Goal: Transaction & Acquisition: Obtain resource

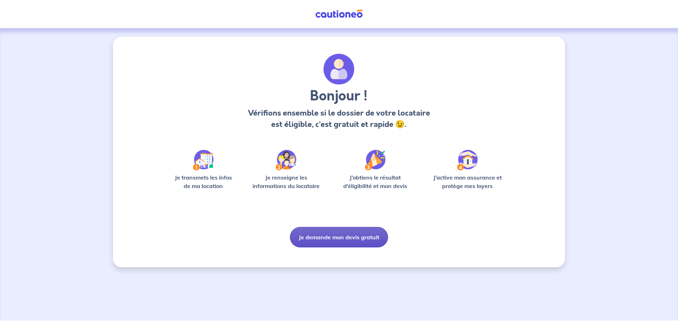
click at [341, 233] on button "Je demande mon devis gratuit" at bounding box center [339, 237] width 98 height 20
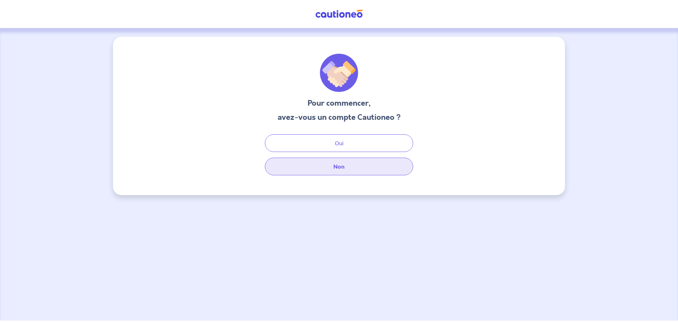
click at [351, 171] on button "Non" at bounding box center [339, 167] width 148 height 18
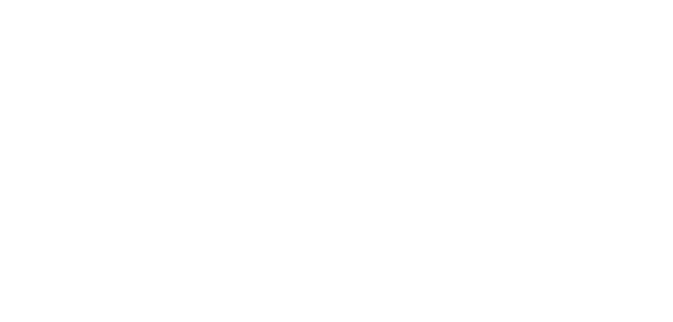
select select "FR"
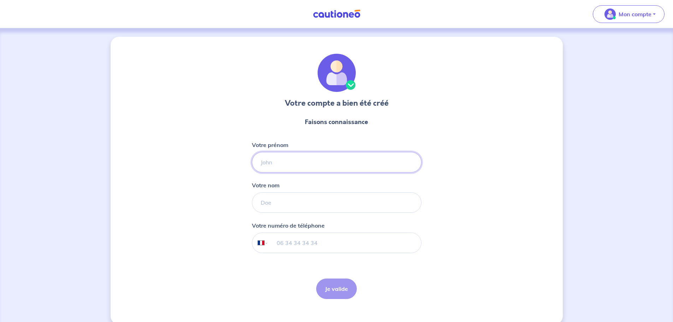
click at [295, 167] on input "Votre prénom" at bounding box center [337, 162] width 170 height 20
type input "Thibault"
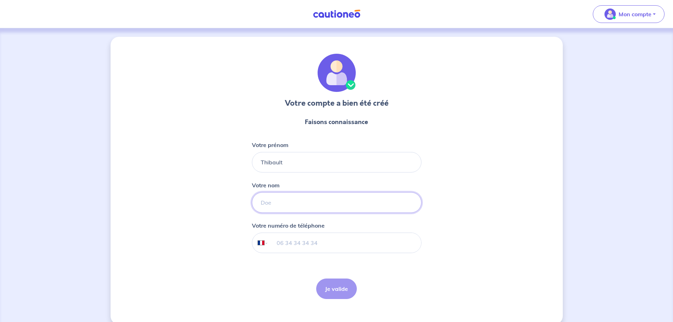
type input "Lejeune"
type input "06 89 10 67 33"
click at [337, 290] on button "Je valide" at bounding box center [336, 288] width 41 height 20
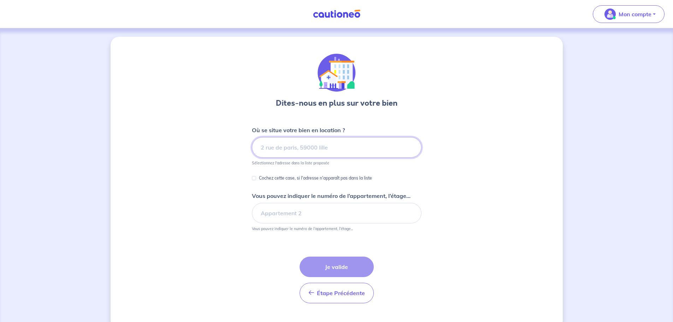
click at [295, 148] on input at bounding box center [337, 147] width 170 height 20
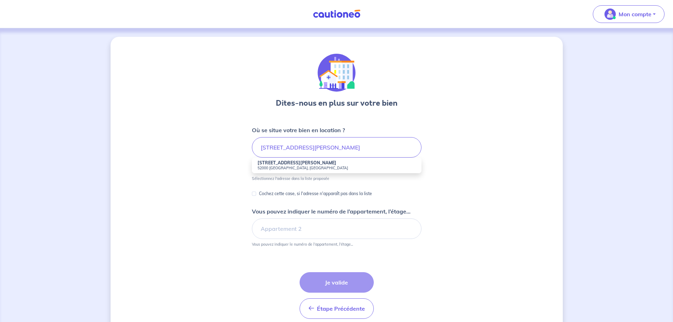
click at [304, 162] on strong "[STREET_ADDRESS][PERSON_NAME]" at bounding box center [297, 162] width 79 height 5
type input "[STREET_ADDRESS][PERSON_NAME]"
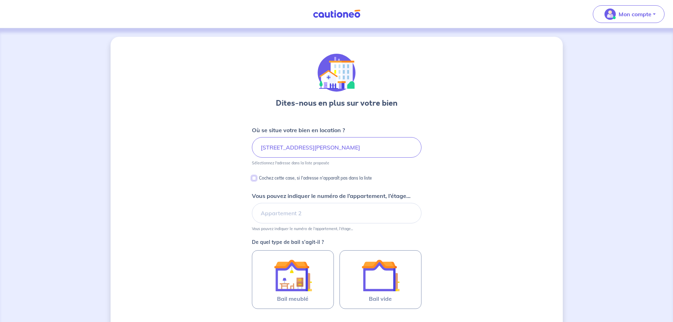
click at [254, 178] on input "Cochez cette case, si l'adresse n'apparaît pas dans la liste" at bounding box center [254, 178] width 4 height 4
checkbox input "true"
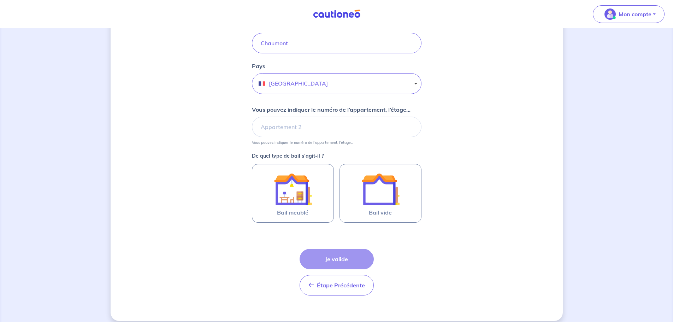
scroll to position [210, 0]
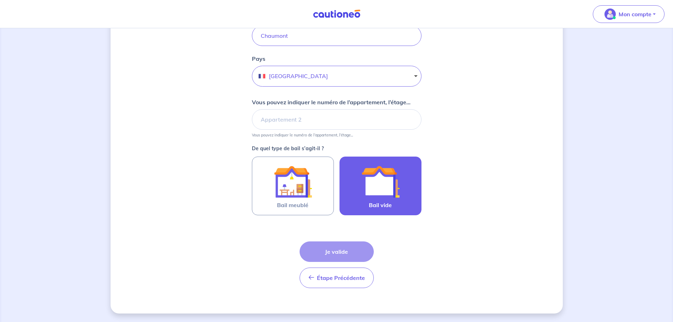
click at [384, 194] on img at bounding box center [380, 181] width 38 height 38
click at [0, 0] on input "Bail vide" at bounding box center [0, 0] width 0 height 0
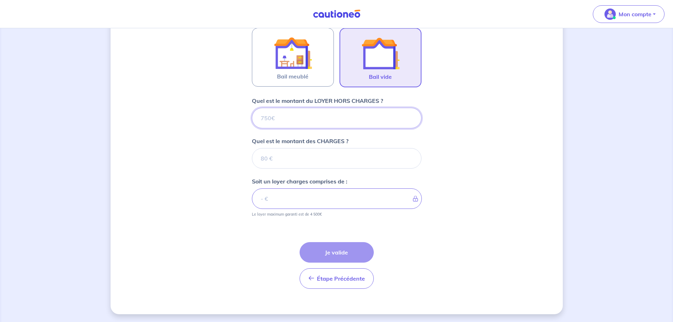
scroll to position [339, 0]
click at [291, 116] on input "Quel est le montant du LOYER HORS CHARGES ?" at bounding box center [337, 117] width 170 height 20
click at [290, 119] on input "Quel est le montant du LOYER HORS CHARGES ?" at bounding box center [337, 117] width 170 height 20
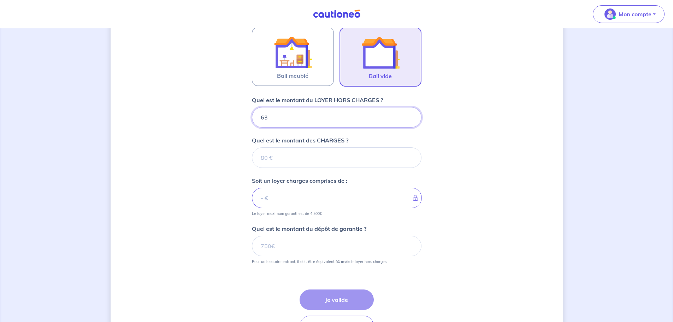
type input "630"
click at [290, 157] on input "Quel est le montant des CHARGES ?" at bounding box center [337, 157] width 170 height 20
type input "80"
type input "710"
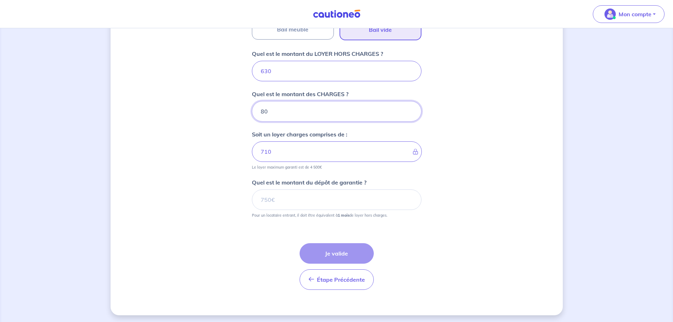
scroll to position [387, 0]
type input "80"
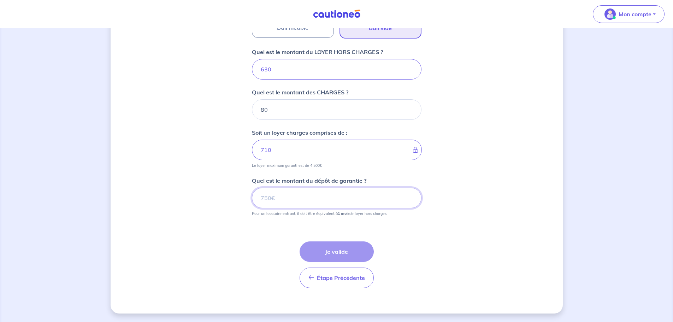
click at [299, 196] on input "Quel est le montant du dépôt de garantie ?" at bounding box center [337, 198] width 170 height 20
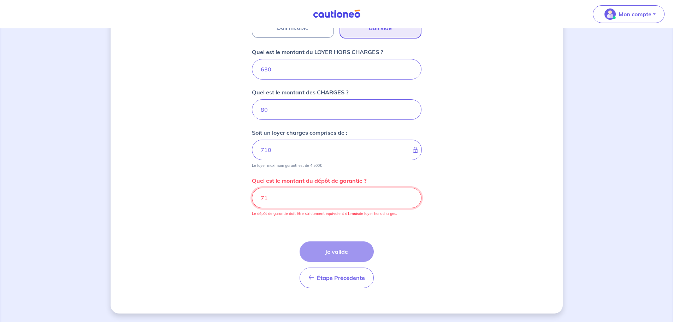
type input "7"
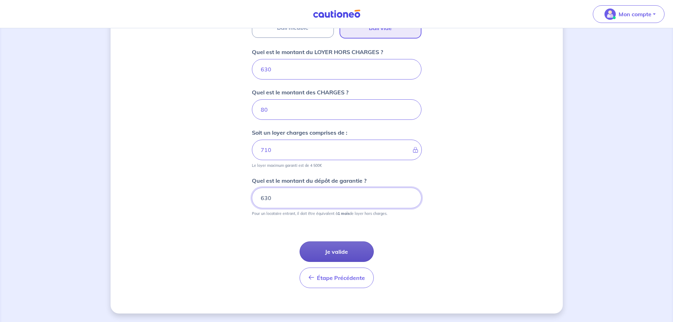
type input "630"
click at [341, 248] on button "Je valide" at bounding box center [337, 251] width 74 height 20
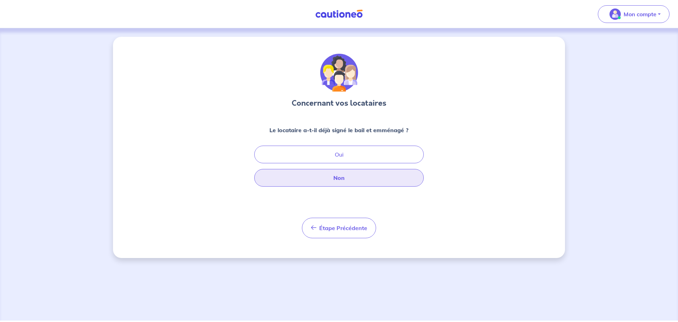
click at [344, 176] on button "Non" at bounding box center [339, 178] width 170 height 18
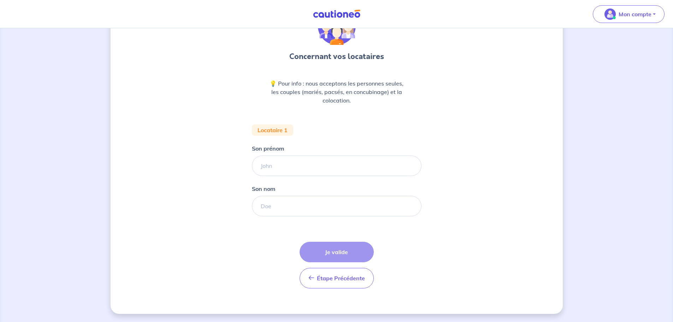
scroll to position [47, 0]
click at [290, 164] on input "Son prénom" at bounding box center [337, 165] width 170 height 20
type input "[PERSON_NAME]"
click at [269, 206] on input "Son nom" at bounding box center [337, 205] width 170 height 20
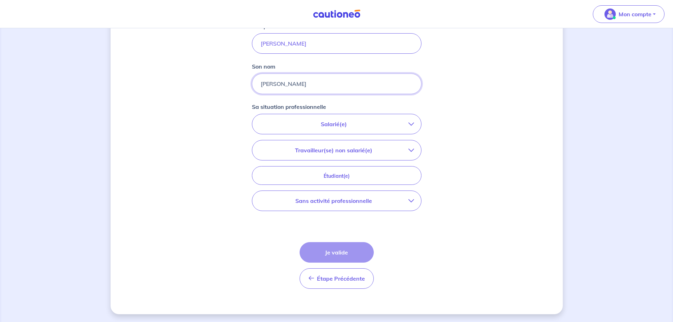
scroll to position [170, 0]
type input "[PERSON_NAME]"
click at [330, 122] on p "Salarié(e)" at bounding box center [333, 123] width 149 height 8
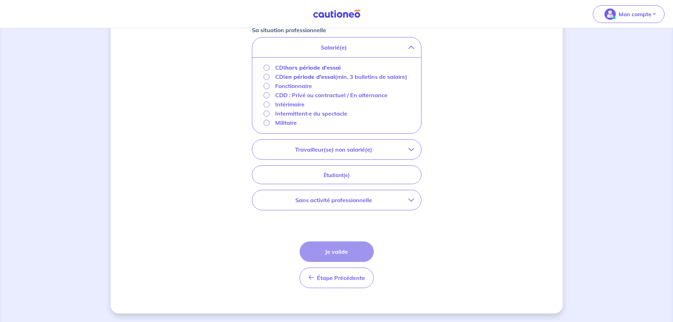
scroll to position [254, 0]
click at [268, 84] on input "Fonctionnaire" at bounding box center [267, 86] width 6 height 6
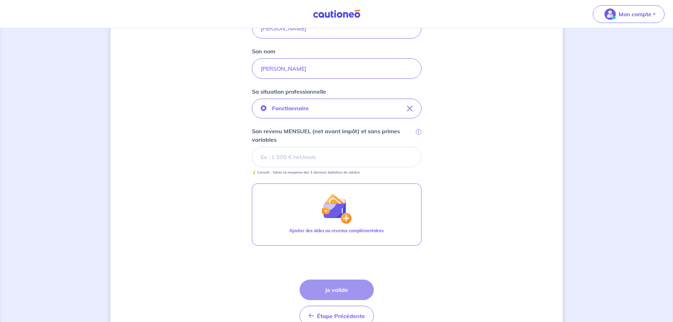
scroll to position [222, 0]
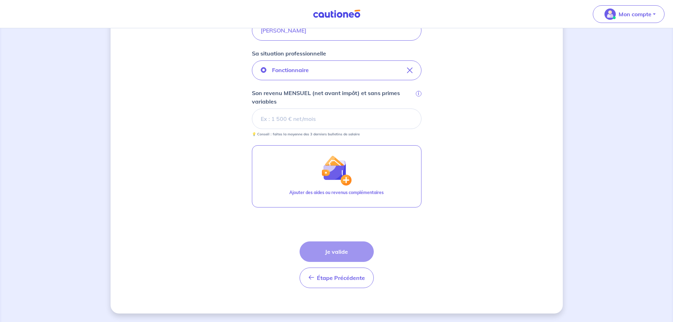
click at [295, 113] on input "Son revenu MENSUEL (net avant impôt) et sans primes variables i" at bounding box center [337, 118] width 170 height 20
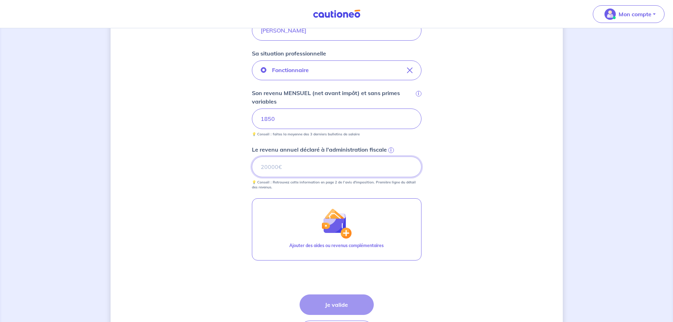
click at [325, 165] on input "Le revenu annuel déclaré à l'administration fiscale i" at bounding box center [337, 166] width 170 height 20
type input "25000"
click at [337, 311] on button "Je valide" at bounding box center [337, 304] width 74 height 20
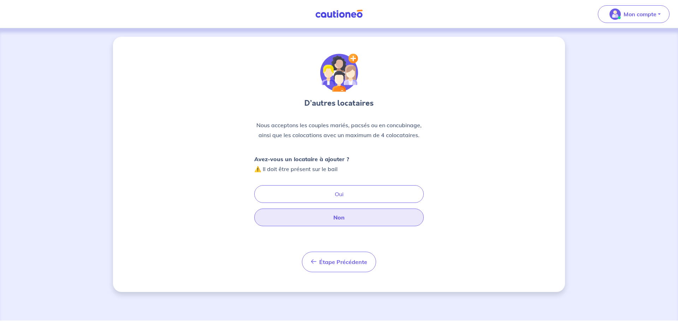
click at [346, 217] on button "Non" at bounding box center [339, 217] width 170 height 18
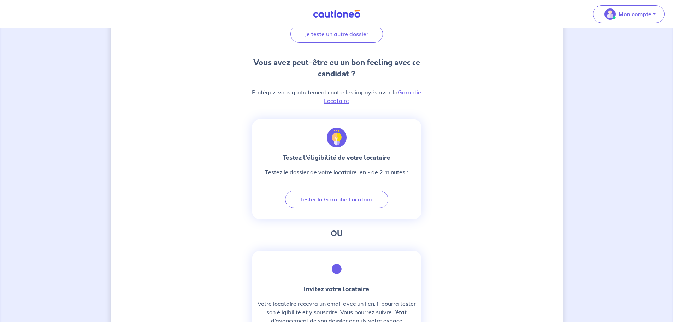
scroll to position [177, 0]
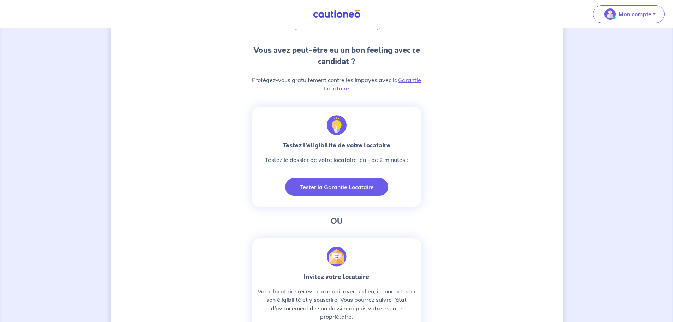
click at [348, 183] on button "Tester la Garantie Locataire" at bounding box center [336, 187] width 103 height 18
